Goal: Task Accomplishment & Management: Complete application form

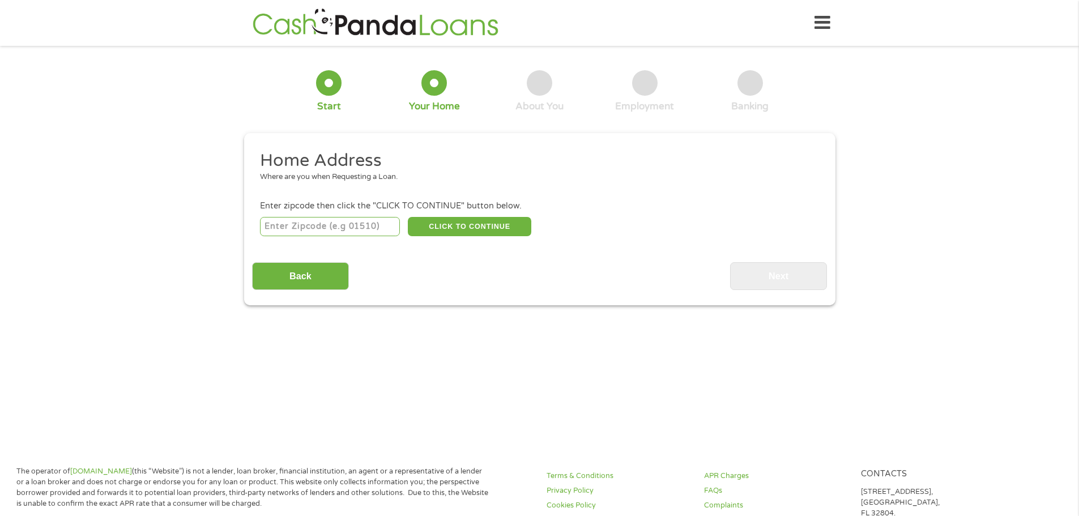
click at [340, 224] on input "number" at bounding box center [330, 226] width 140 height 19
type input "92647"
click at [488, 276] on div "Back Next" at bounding box center [539, 272] width 575 height 36
click at [492, 223] on button "CLICK TO CONTINUE" at bounding box center [469, 226] width 123 height 19
type input "92647"
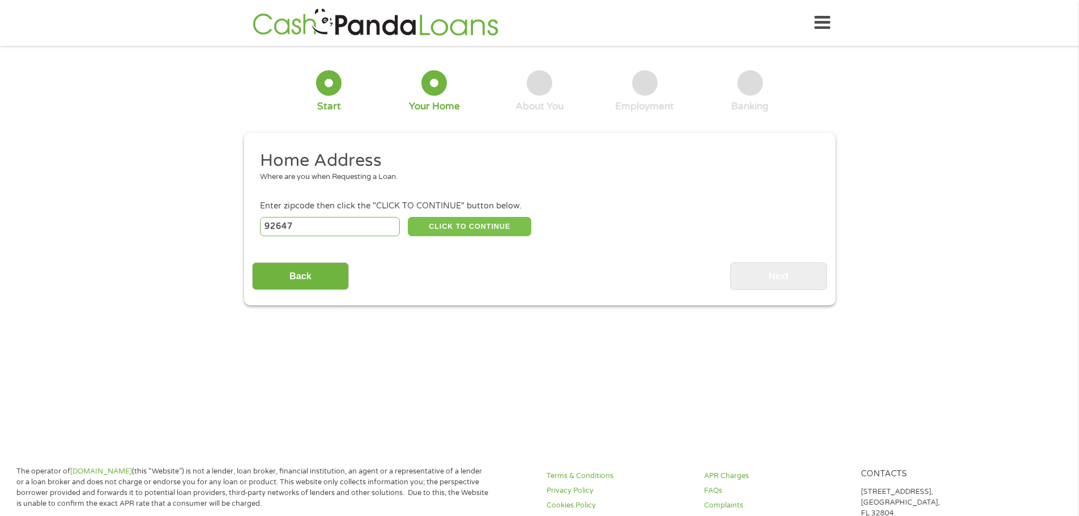
type input "[GEOGRAPHIC_DATA]"
select select "[US_STATE]"
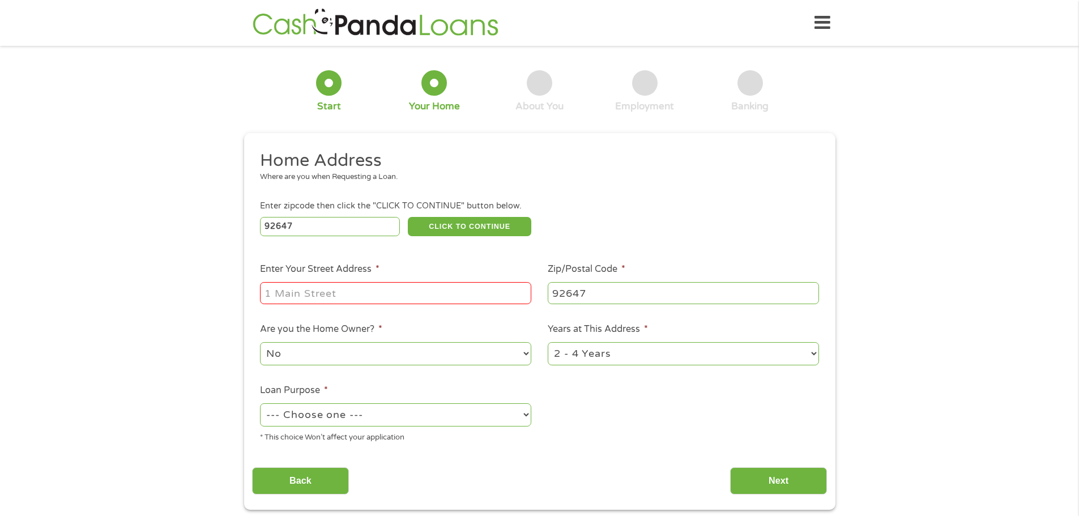
click at [330, 300] on input "Enter Your Street Address *" at bounding box center [395, 293] width 271 height 22
type input "[STREET_ADDRESS][PERSON_NAME]"
click at [431, 364] on select "No Yes" at bounding box center [395, 353] width 271 height 23
click at [632, 405] on ul "Home Address Where are you when Requesting a Loan. Enter zipcode then click the…" at bounding box center [539, 301] width 575 height 302
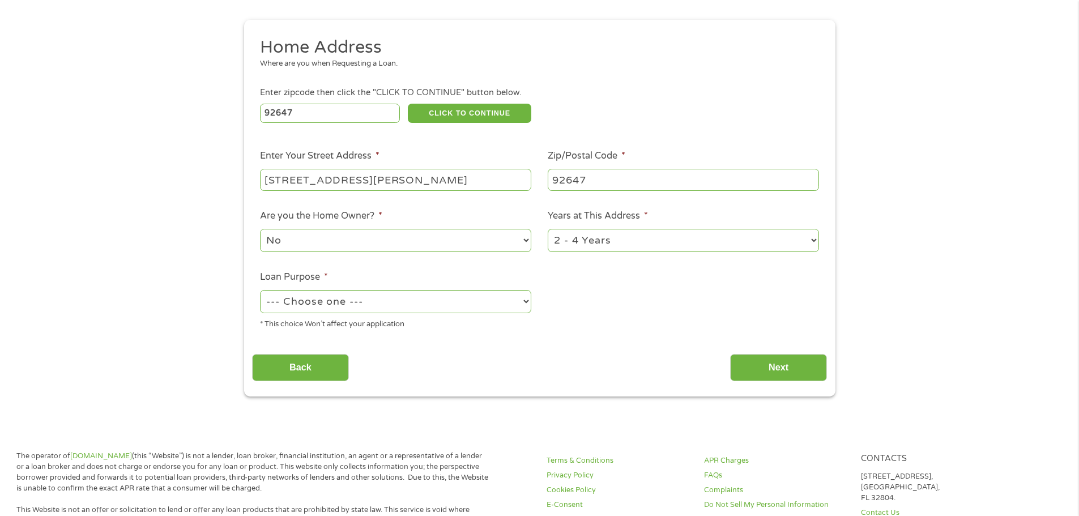
click at [389, 299] on select "--- Choose one --- Pay Bills Debt Consolidation Home Improvement Major Purchase…" at bounding box center [395, 301] width 271 height 23
click at [387, 314] on div "--- Choose one --- Pay Bills Debt Consolidation Home Improvement Major Purchase…" at bounding box center [395, 301] width 271 height 27
click at [392, 308] on select "--- Choose one --- Pay Bills Debt Consolidation Home Improvement Major Purchase…" at bounding box center [395, 301] width 271 height 23
select select "paybills"
click at [260, 290] on select "--- Choose one --- Pay Bills Debt Consolidation Home Improvement Major Purchase…" at bounding box center [395, 301] width 271 height 23
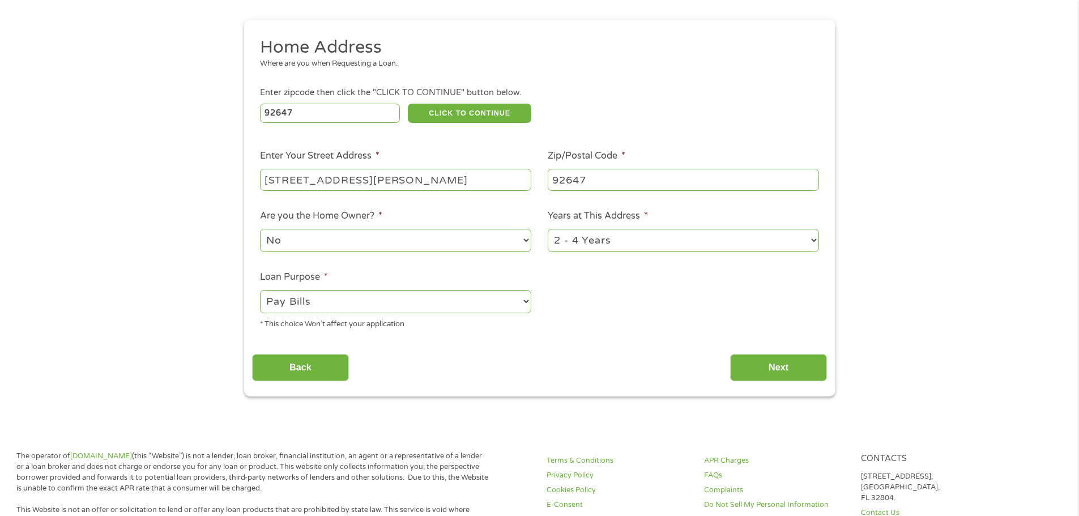
click at [569, 342] on div "Home Address Where are you when Requesting a Loan. Enter zipcode then click the…" at bounding box center [539, 209] width 575 height 346
click at [766, 370] on input "Next" at bounding box center [778, 368] width 97 height 28
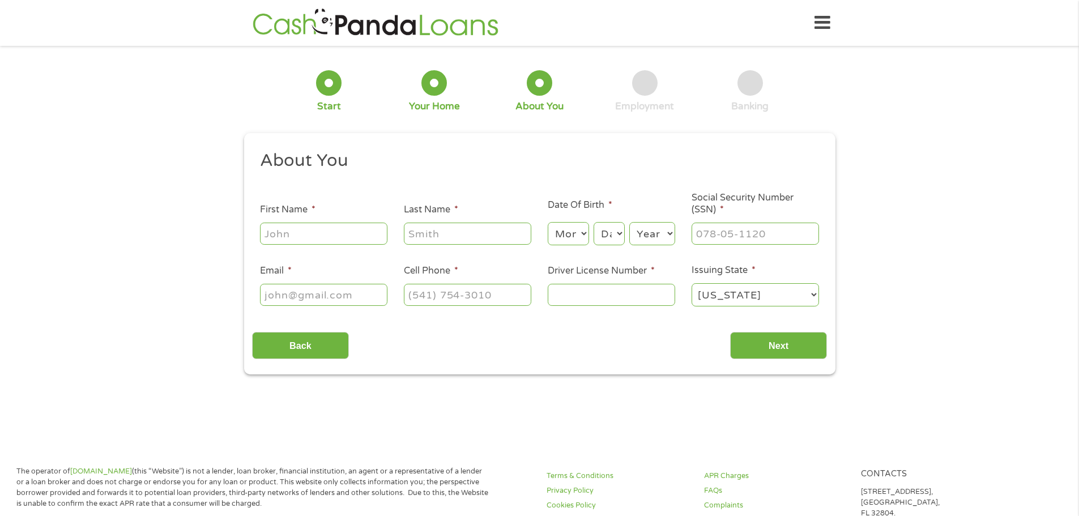
click at [342, 237] on input "First Name *" at bounding box center [323, 234] width 127 height 22
type input "Tad"
type input "Song"
type input "[EMAIL_ADDRESS][DOMAIN_NAME]"
type input "[PHONE_NUMBER]"
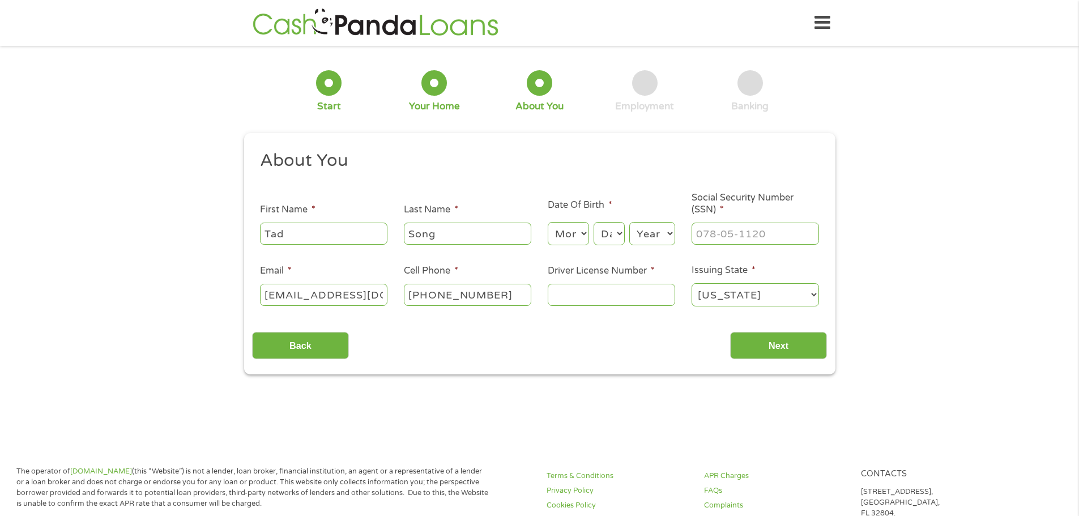
click at [570, 345] on div "Back Next" at bounding box center [539, 341] width 575 height 36
click at [573, 238] on select "Month 1 2 3 4 5 6 7 8 9 10 11 12" at bounding box center [568, 233] width 41 height 23
select select "9"
click at [548, 222] on select "Month 1 2 3 4 5 6 7 8 9 10 11 12" at bounding box center [568, 233] width 41 height 23
click at [613, 237] on select "Day 1 2 3 4 5 6 7 8 9 10 11 12 13 14 15 16 17 18 19 20 21 22 23 24 25 26 27 28 …" at bounding box center [609, 233] width 31 height 23
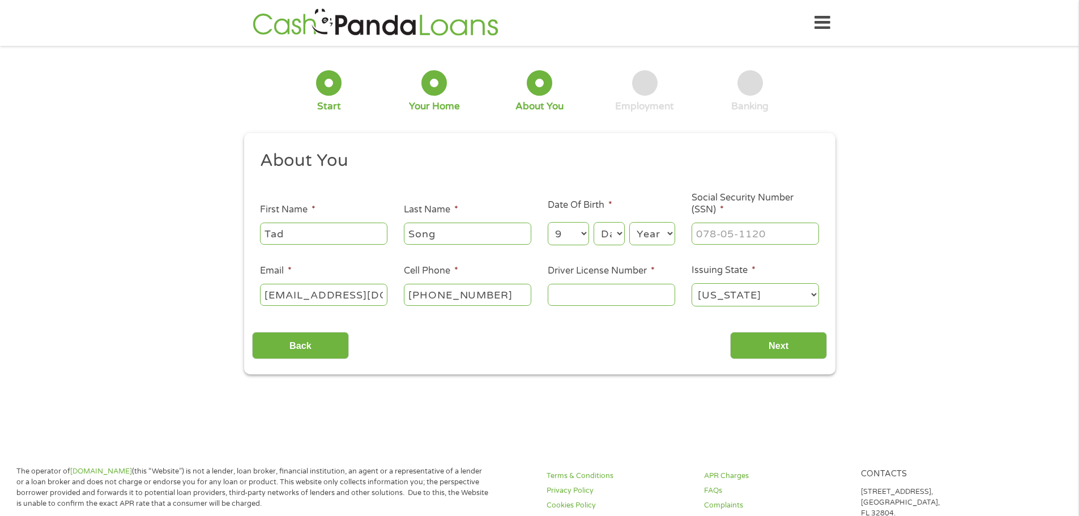
select select "11"
click at [594, 222] on select "Day 1 2 3 4 5 6 7 8 9 10 11 12 13 14 15 16 17 18 19 20 21 22 23 24 25 26 27 28 …" at bounding box center [609, 233] width 31 height 23
click at [647, 239] on select "Year [DATE] 2006 2005 2004 2003 2002 2001 2000 1999 1998 1997 1996 1995 1994 19…" at bounding box center [652, 233] width 46 height 23
select select "1998"
click at [629, 222] on select "Year [DATE] 2006 2005 2004 2003 2002 2001 2000 1999 1998 1997 1996 1995 1994 19…" at bounding box center [652, 233] width 46 height 23
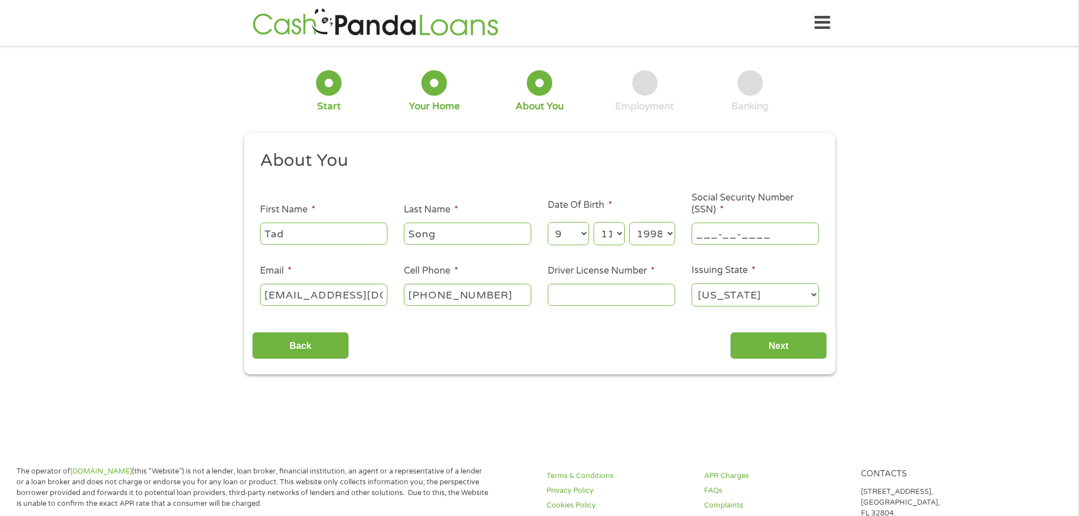
click at [740, 233] on input "___-__-____" at bounding box center [755, 234] width 127 height 22
type input "609-11-3415"
click at [598, 303] on input "Driver License Number *" at bounding box center [611, 295] width 127 height 22
click at [575, 297] on input "Driver License Number *" at bounding box center [611, 295] width 127 height 22
click at [663, 350] on div "Back Next" at bounding box center [539, 341] width 575 height 36
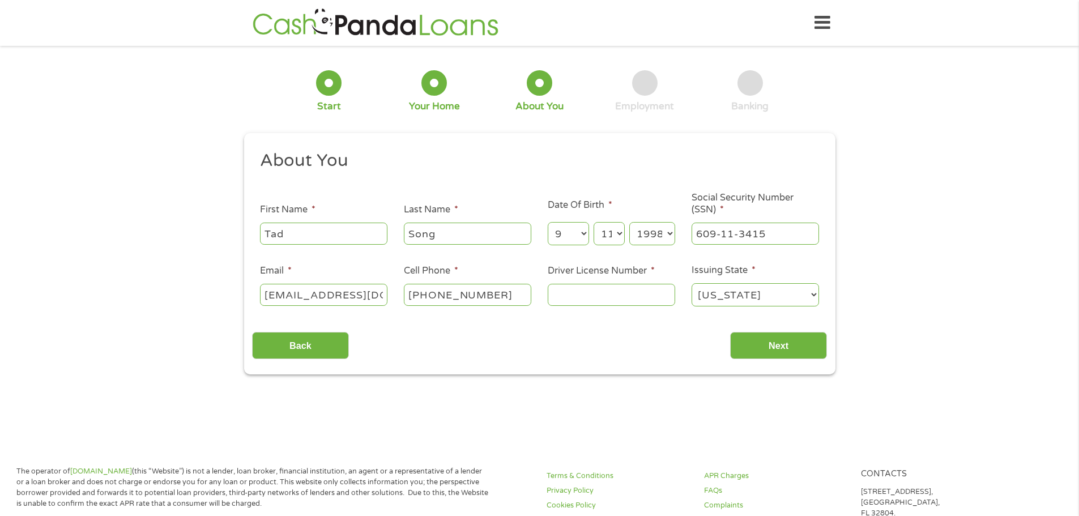
click at [582, 289] on input "Driver License Number *" at bounding box center [611, 295] width 127 height 22
paste input "Y"
type input "Y4323841"
click at [620, 327] on div "Back Next" at bounding box center [539, 341] width 575 height 36
click at [769, 351] on input "Next" at bounding box center [778, 346] width 97 height 28
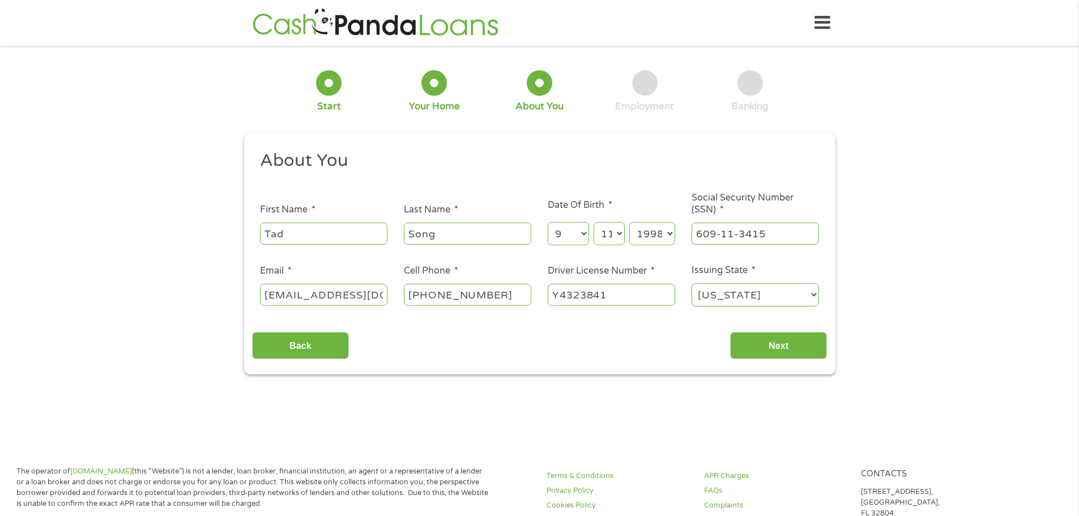
scroll to position [5, 5]
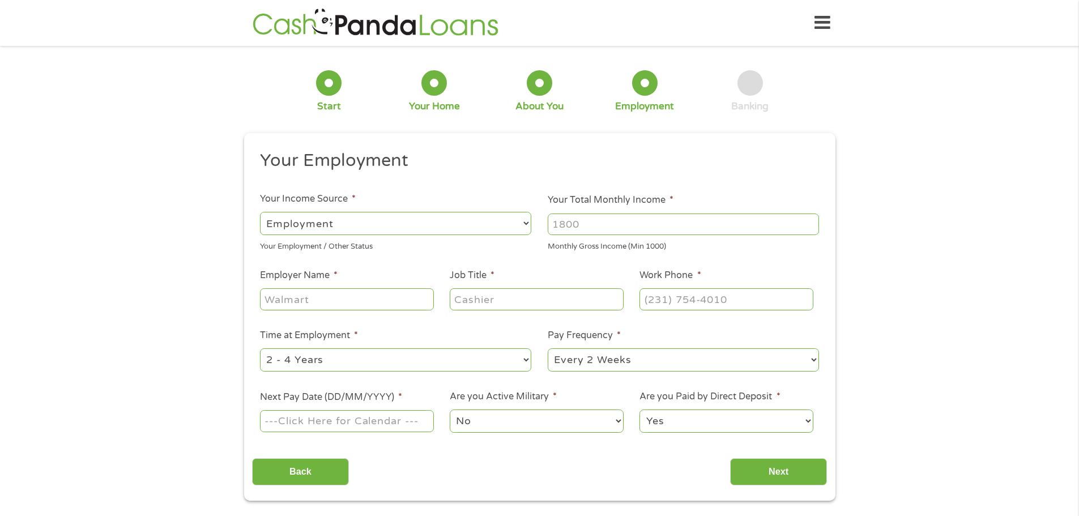
click at [620, 228] on input "Your Total Monthly Income *" at bounding box center [683, 225] width 271 height 22
click at [633, 229] on input "Your Total Monthly Income *" at bounding box center [683, 225] width 271 height 22
click at [638, 226] on input "Your Total Monthly Income *" at bounding box center [683, 225] width 271 height 22
type input "3000"
click at [660, 154] on h2 "Your Employment" at bounding box center [535, 161] width 551 height 23
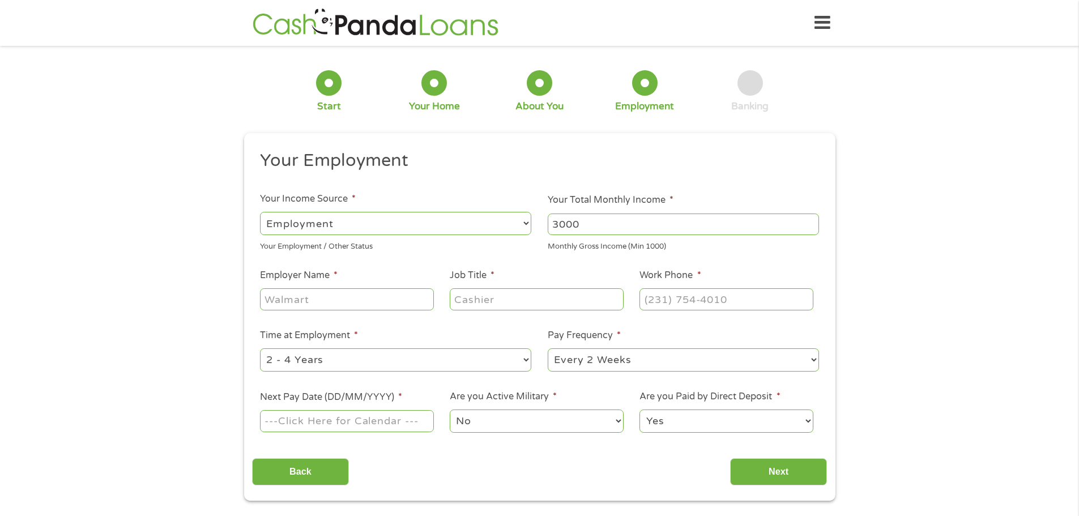
click at [337, 305] on input "Employer Name *" at bounding box center [346, 299] width 173 height 22
type input "Pure Moving"
drag, startPoint x: 509, startPoint y: 296, endPoint x: 500, endPoint y: 298, distance: 9.2
click at [508, 297] on input "Job Title *" at bounding box center [536, 299] width 173 height 22
type input "Sales Rep"
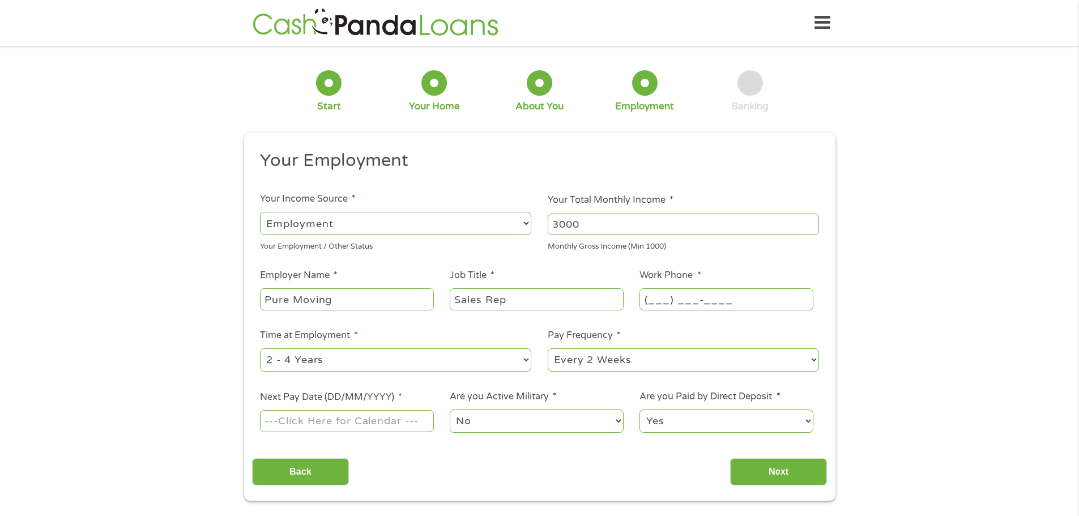
click at [665, 301] on input "(___) ___-____" at bounding box center [726, 299] width 173 height 22
type input "[PHONE_NUMBER]"
click at [932, 278] on div "1 Start 2 Your Home 3 About You 4 Employment 5 Banking 6 This field is hidden w…" at bounding box center [539, 277] width 1079 height 447
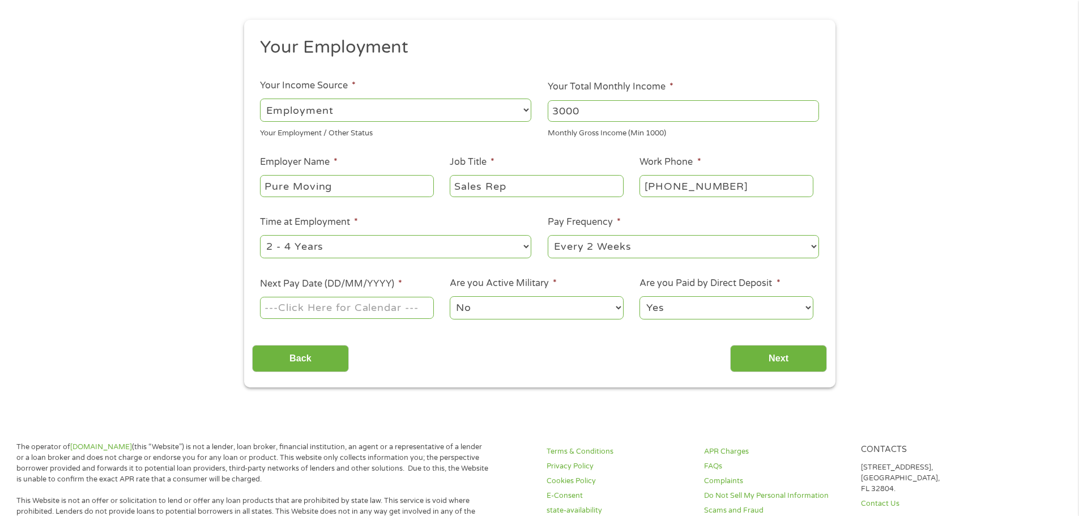
click at [312, 305] on body "Home Get Loan Offer How it works FAQs Blog Cash Loans Quick Loans Online Loans …" at bounding box center [539, 504] width 1079 height 1235
click at [340, 314] on input "Next Pay Date (DD/MM/YYYY) *" at bounding box center [346, 308] width 173 height 22
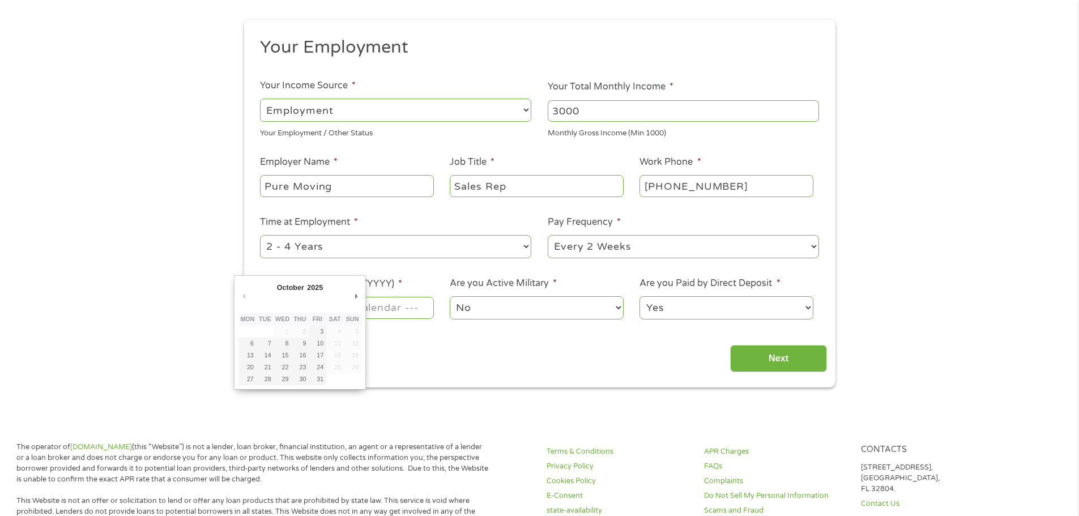
click at [415, 341] on div "Back Next" at bounding box center [539, 354] width 575 height 36
click at [378, 313] on input "Next Pay Date (DD/MM/YYYY) *" at bounding box center [346, 308] width 173 height 22
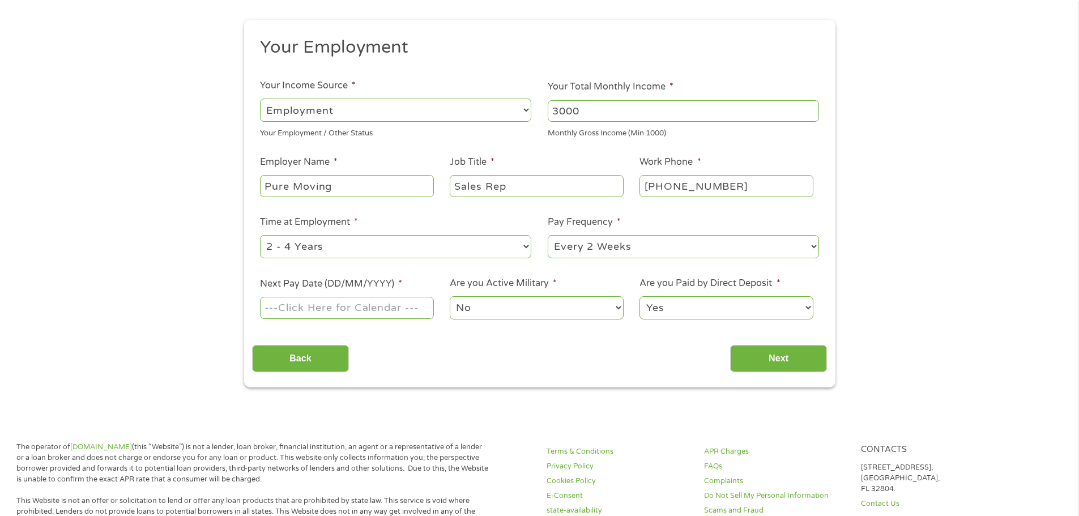
click at [395, 332] on div "Your Employment Your Income Source * --- Choose one --- Employment [DEMOGRAPHIC…" at bounding box center [539, 204] width 575 height 336
click at [382, 310] on input "Next Pay Date (DD/MM/YYYY) *" at bounding box center [346, 308] width 173 height 22
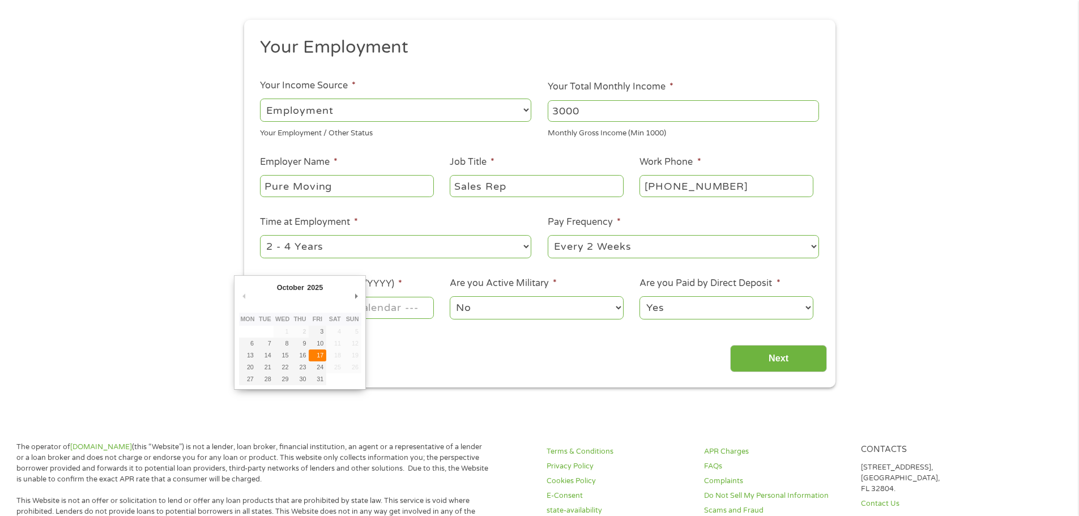
type input "[DATE]"
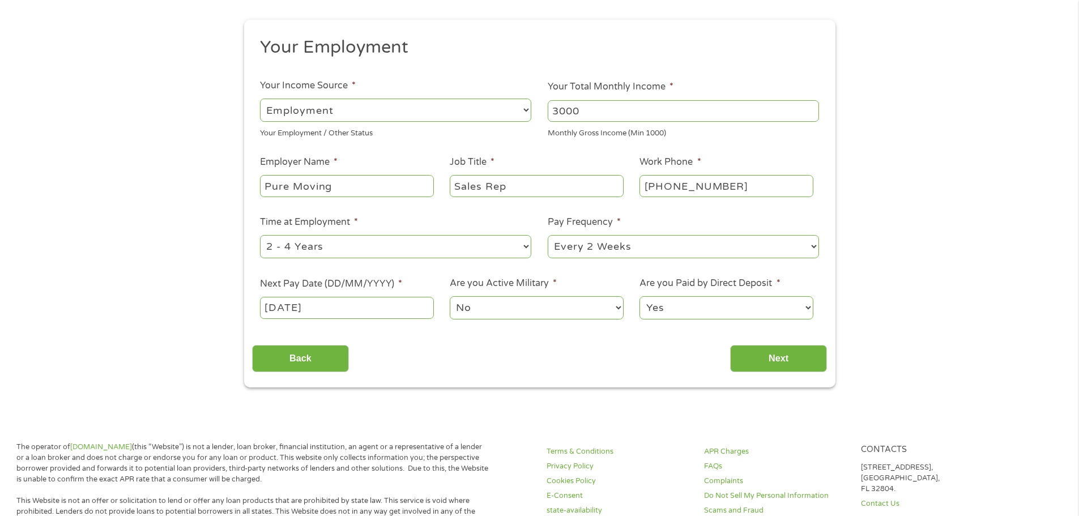
click at [406, 338] on div "Back Next" at bounding box center [539, 354] width 575 height 36
click at [365, 308] on body "Home Get Loan Offer How it works FAQs Blog Cash Loans Quick Loans Online Loans …" at bounding box center [539, 504] width 1079 height 1235
click at [373, 312] on input "[DATE]" at bounding box center [346, 308] width 173 height 22
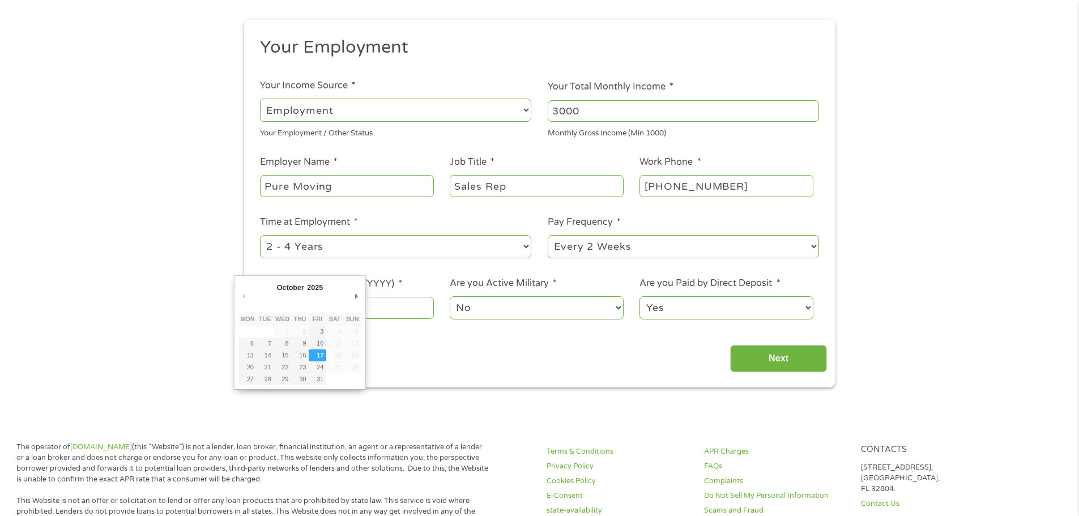
click at [428, 343] on div "Back Next" at bounding box center [539, 354] width 575 height 36
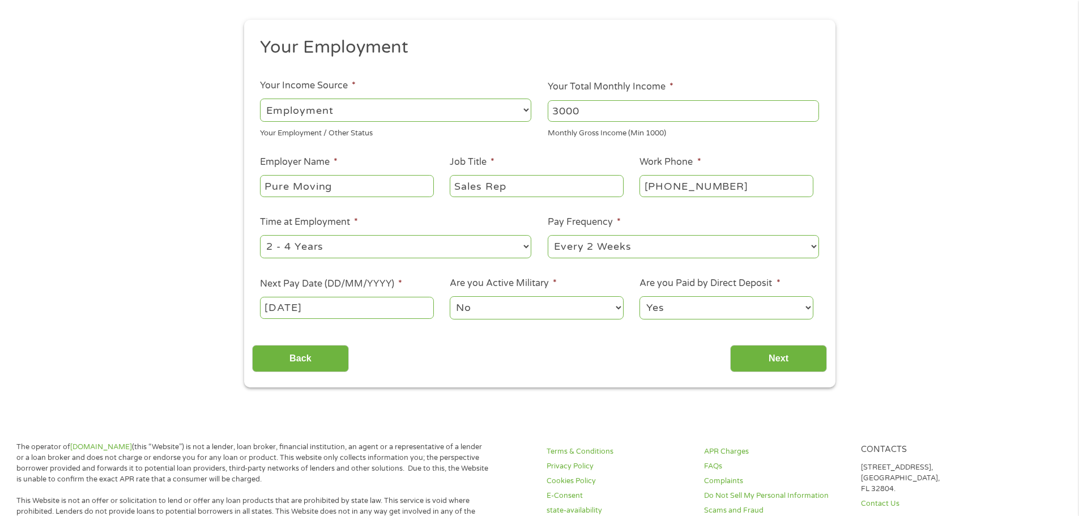
click at [586, 312] on select "No Yes" at bounding box center [536, 307] width 173 height 23
click at [693, 344] on div "Back Next" at bounding box center [539, 354] width 575 height 36
click at [790, 364] on input "Next" at bounding box center [778, 359] width 97 height 28
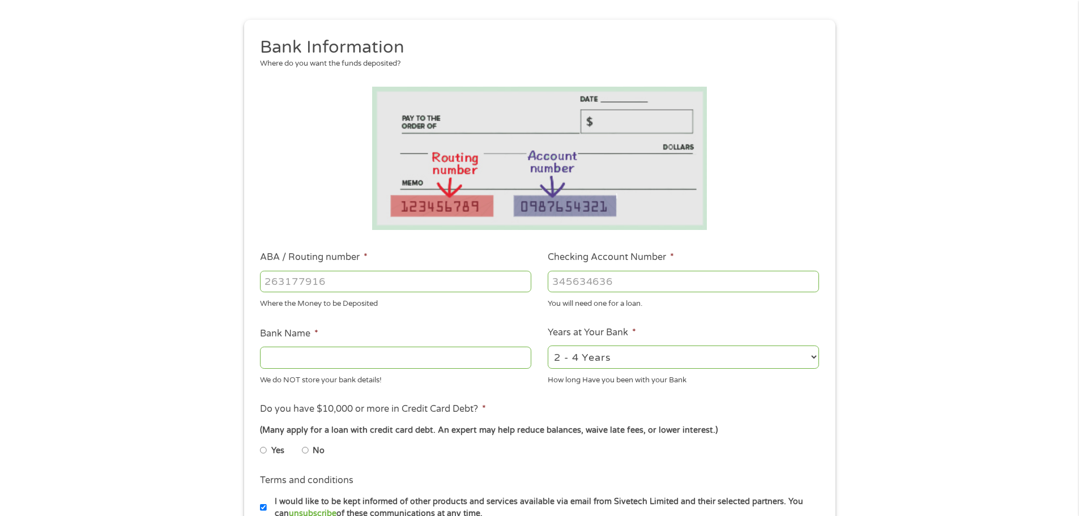
click at [379, 283] on input "ABA / Routing number *" at bounding box center [395, 282] width 271 height 22
type input "322271627"
type input "[PERSON_NAME] [PERSON_NAME] BANK NA"
type input "322271627"
type input "770999905"
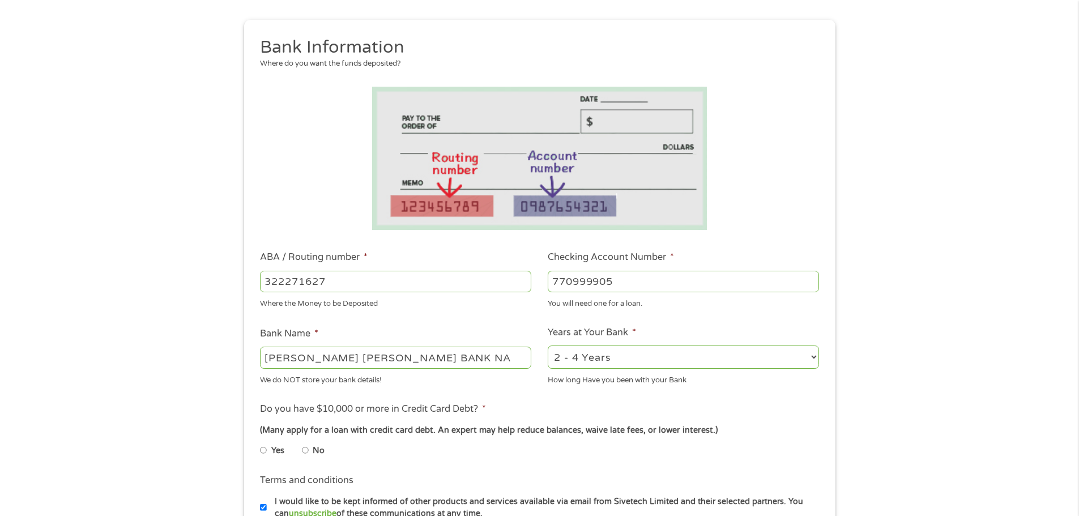
click at [611, 361] on select "2 - 4 Years 6 - 12 Months 1 - 2 Years Over 4 Years" at bounding box center [683, 357] width 271 height 23
click at [715, 334] on li "Years at Your Bank * 2 - 4 Years 6 - 12 Months 1 - 2 Years Over 4 Years How lon…" at bounding box center [684, 356] width 288 height 60
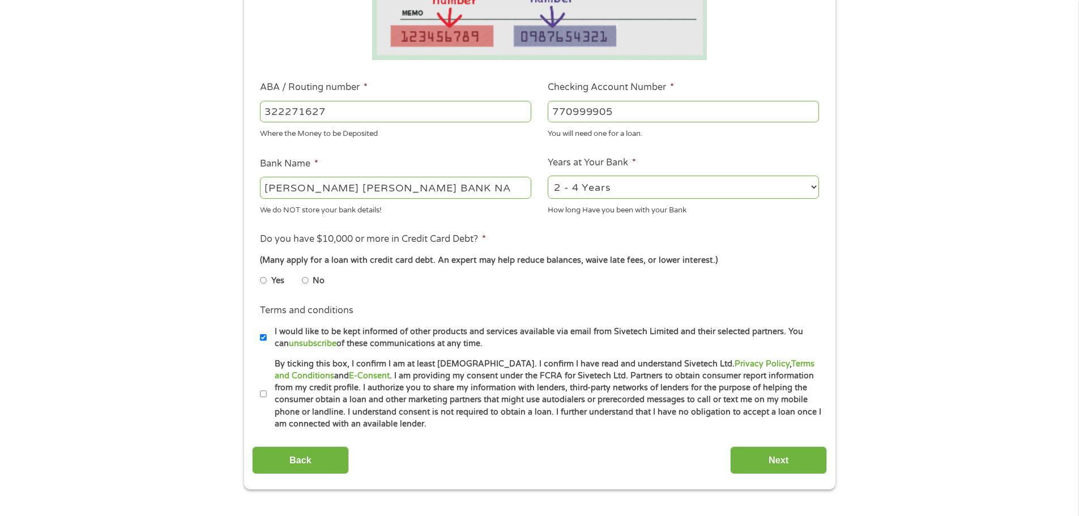
click at [305, 280] on input "No" at bounding box center [305, 280] width 7 height 18
radio input "true"
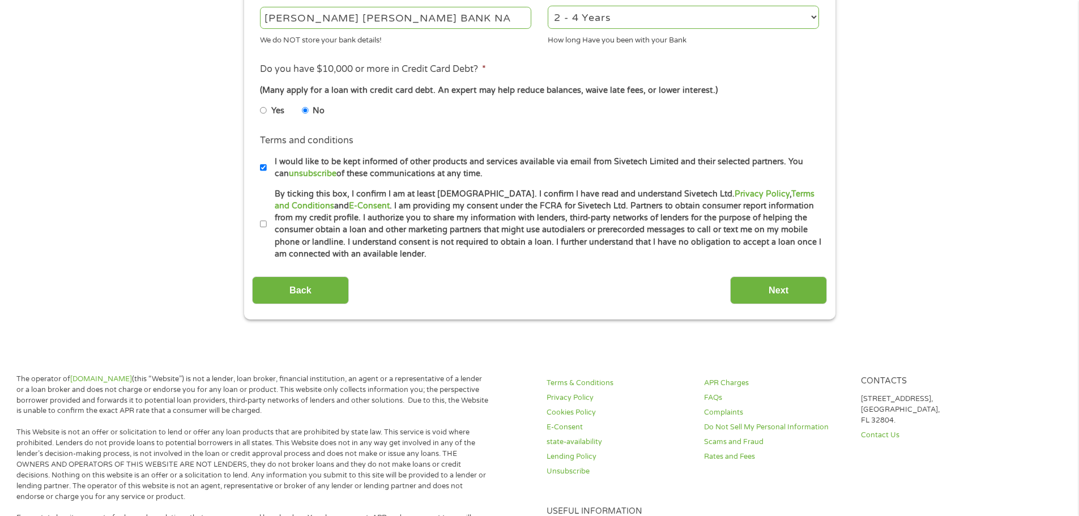
scroll to position [340, 0]
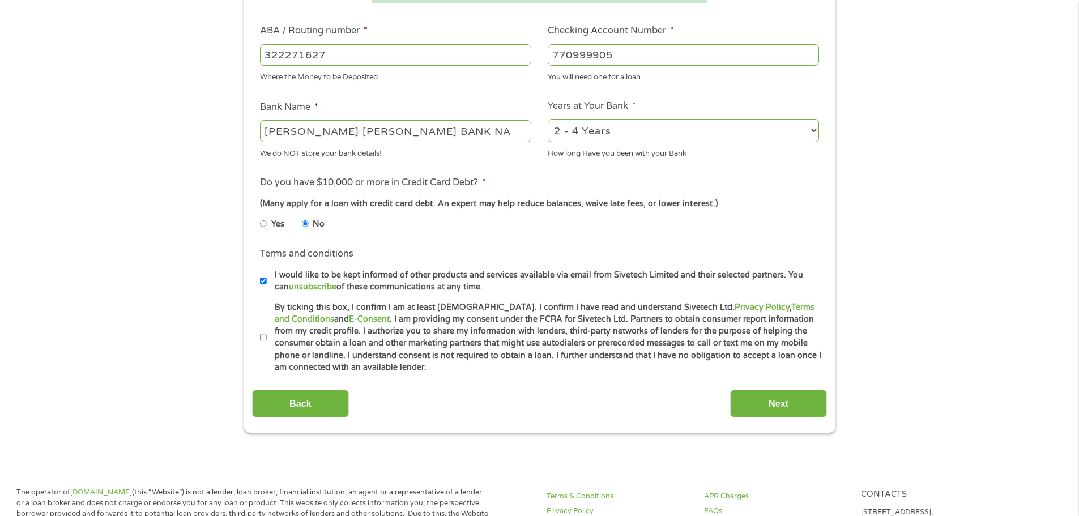
click at [264, 333] on input "By ticking this box, I confirm I am at least [DEMOGRAPHIC_DATA]. I confirm I ha…" at bounding box center [263, 338] width 7 height 18
checkbox input "true"
click at [265, 282] on input "I would like to be kept informed of other products and services available via e…" at bounding box center [263, 281] width 7 height 18
checkbox input "false"
click at [788, 390] on input "Next" at bounding box center [778, 404] width 97 height 28
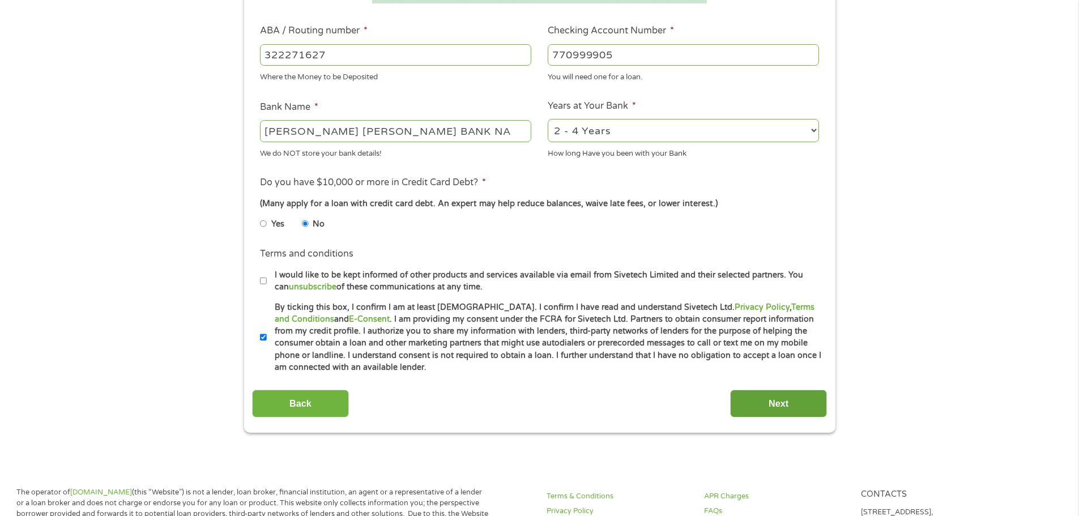
click at [786, 402] on input "Next" at bounding box center [778, 404] width 97 height 28
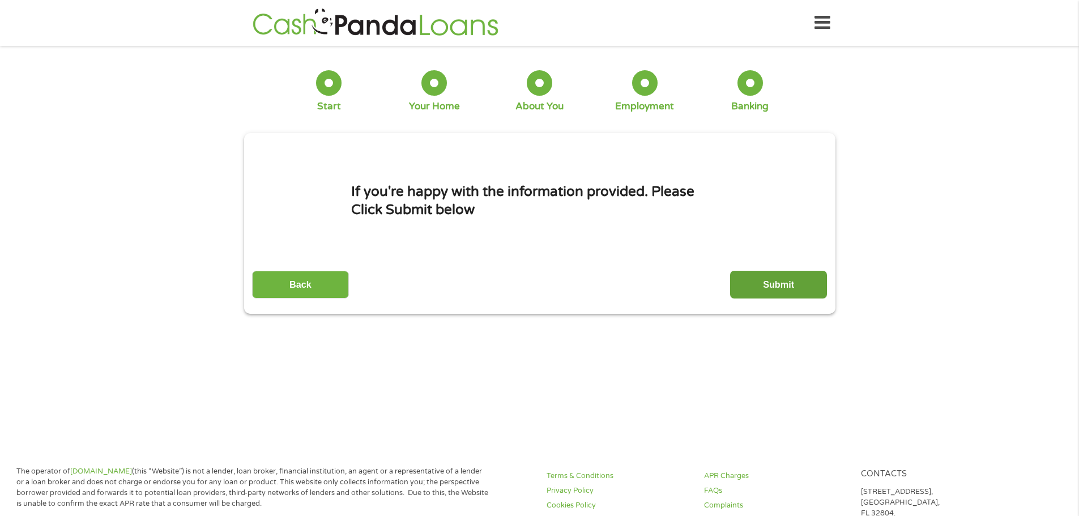
click at [769, 280] on input "Submit" at bounding box center [778, 285] width 97 height 28
